Goal: Information Seeking & Learning: Find specific page/section

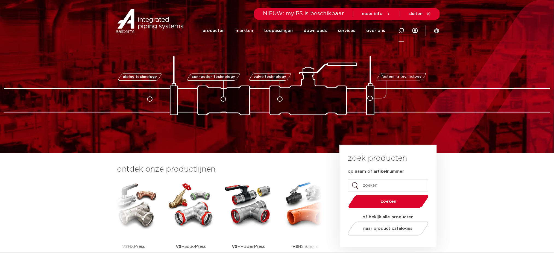
click at [397, 32] on div at bounding box center [402, 30] width 22 height 22
type input "draad"
click button "Zoeken" at bounding box center [0, 0] width 0 height 0
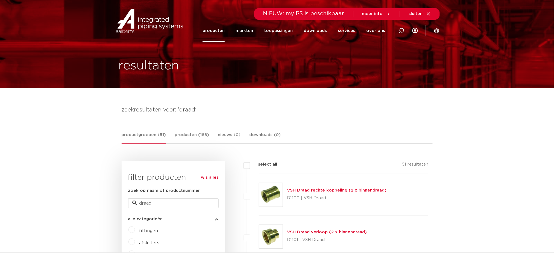
drag, startPoint x: 218, startPoint y: 174, endPoint x: 281, endPoint y: 88, distance: 106.8
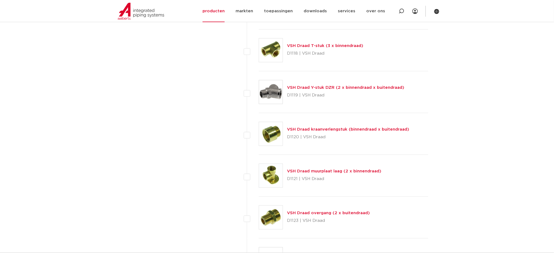
scroll to position [838, 0]
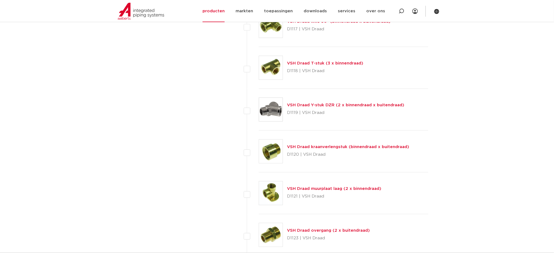
click at [273, 70] on img at bounding box center [271, 68] width 24 height 24
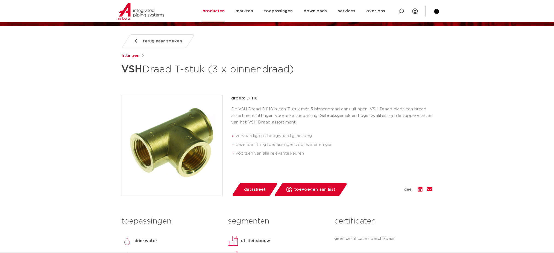
scroll to position [36, 0]
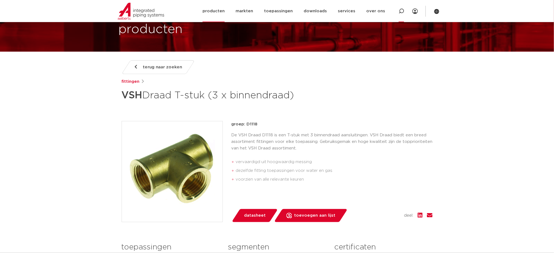
click at [401, 11] on icon at bounding box center [401, 10] width 5 height 5
type input "tectite"
click button "Zoeken" at bounding box center [0, 0] width 0 height 0
